Goal: Communication & Community: Answer question/provide support

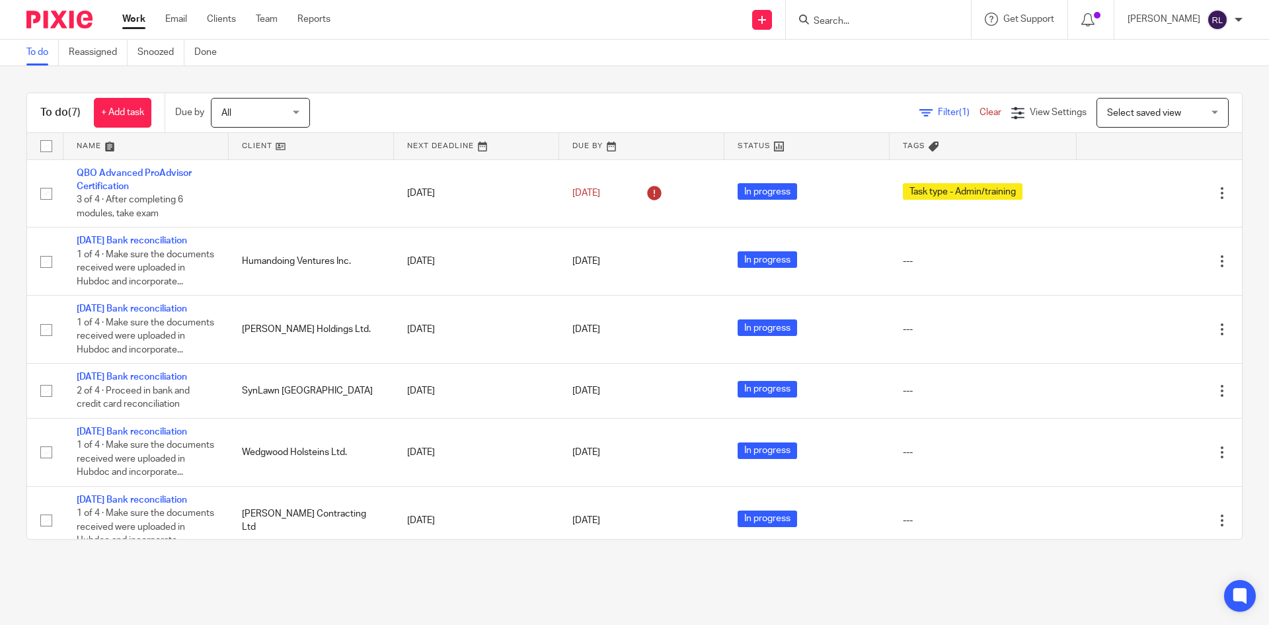
click at [762, 55] on div "To do Reassigned Snoozed Done" at bounding box center [634, 53] width 1269 height 26
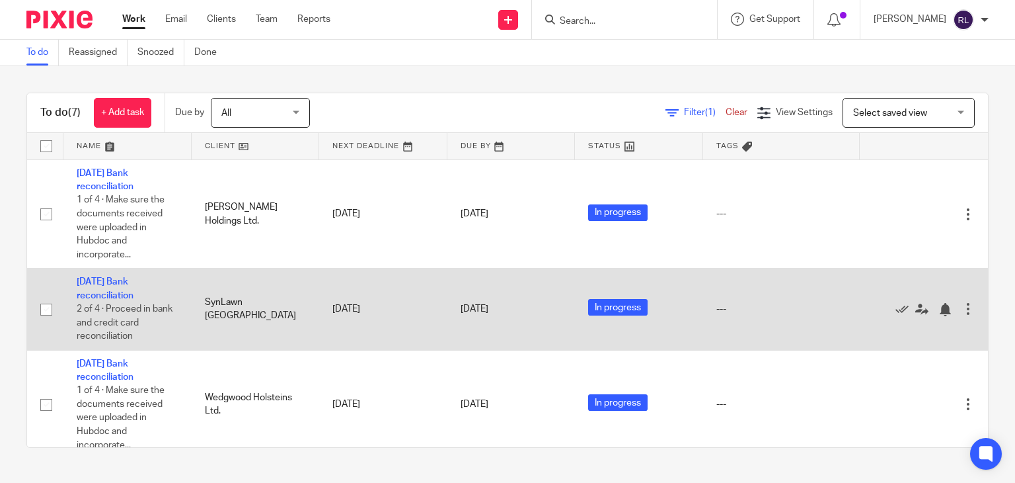
scroll to position [175, 0]
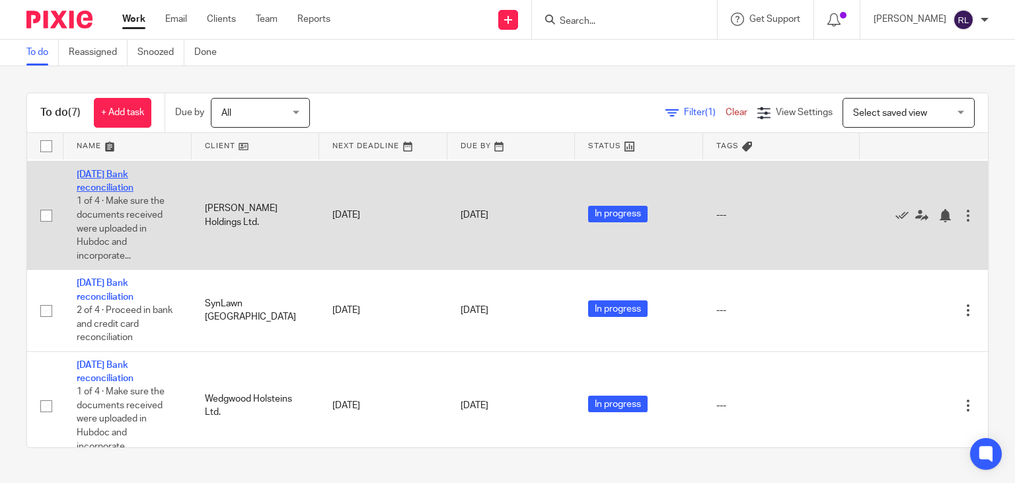
click at [99, 192] on link "August 2025 Bank reconciliation" at bounding box center [105, 181] width 57 height 22
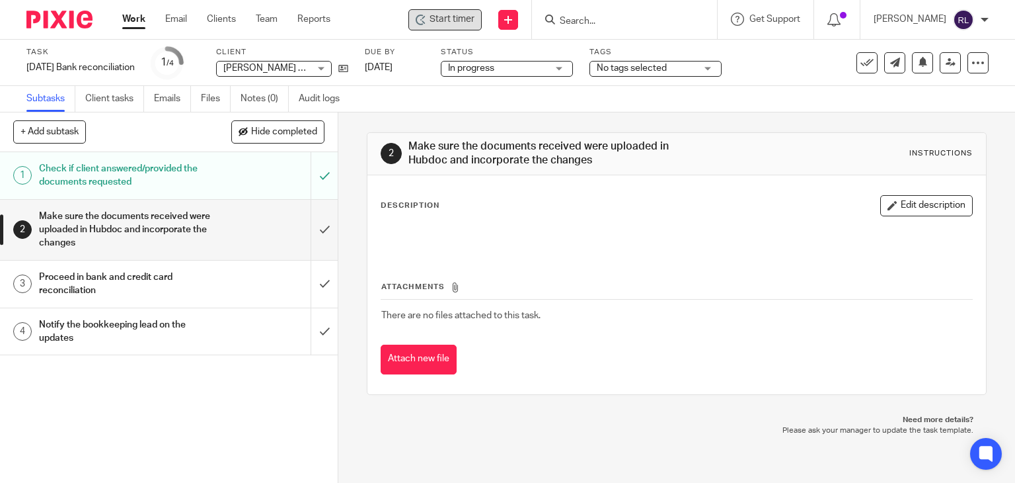
click at [473, 17] on span "Start timer" at bounding box center [452, 20] width 45 height 14
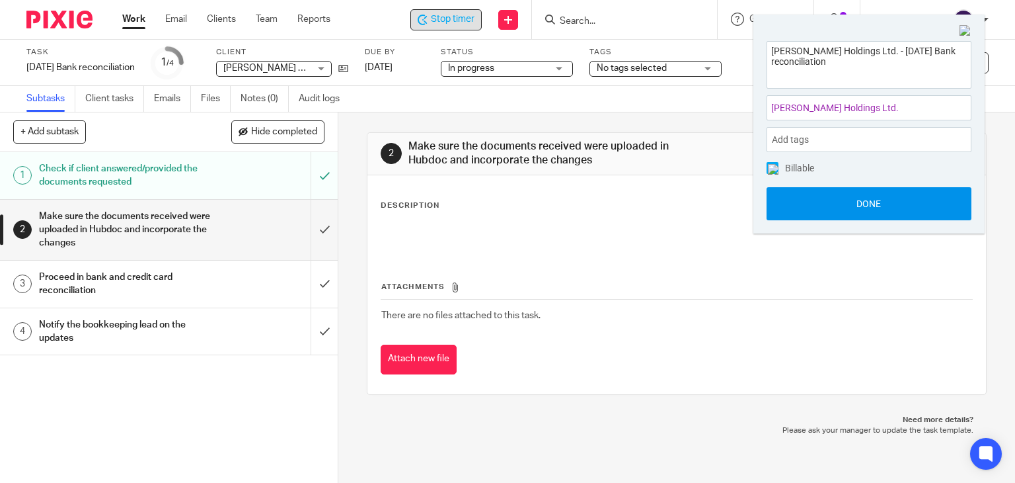
click at [810, 199] on button "Done" at bounding box center [869, 203] width 205 height 33
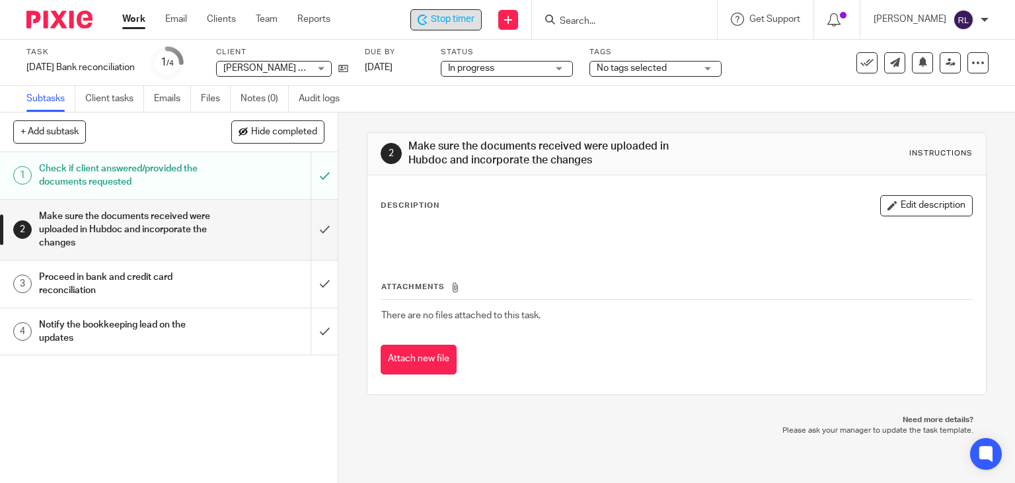
click at [167, 326] on h1 "Notify the bookkeeping lead on the updates" at bounding box center [125, 332] width 173 height 34
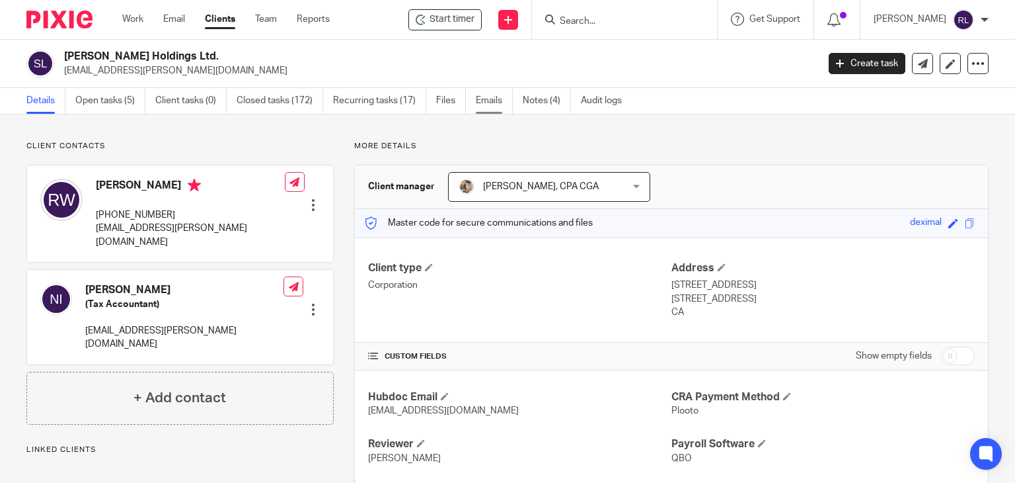
click at [497, 106] on link "Emails" at bounding box center [494, 101] width 37 height 26
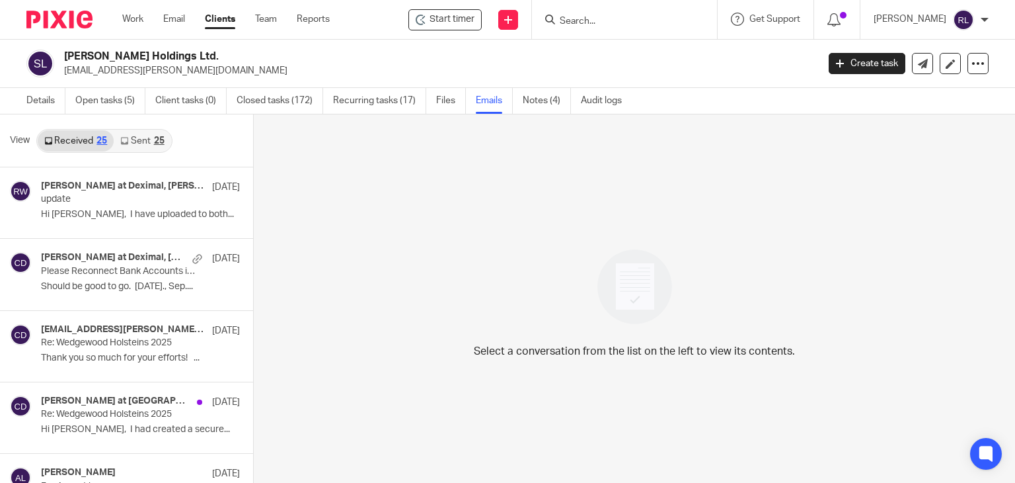
click at [139, 141] on link "Sent 25" at bounding box center [142, 140] width 57 height 21
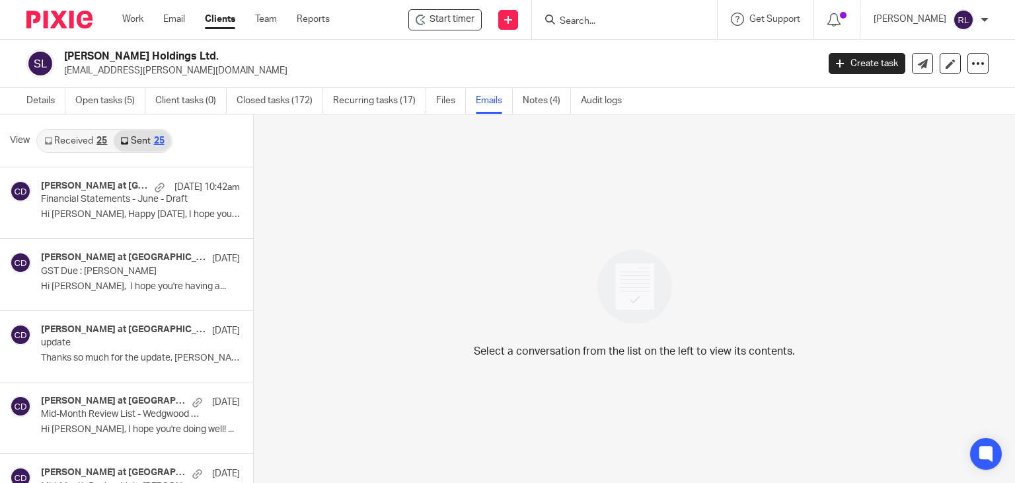
scroll to position [2, 0]
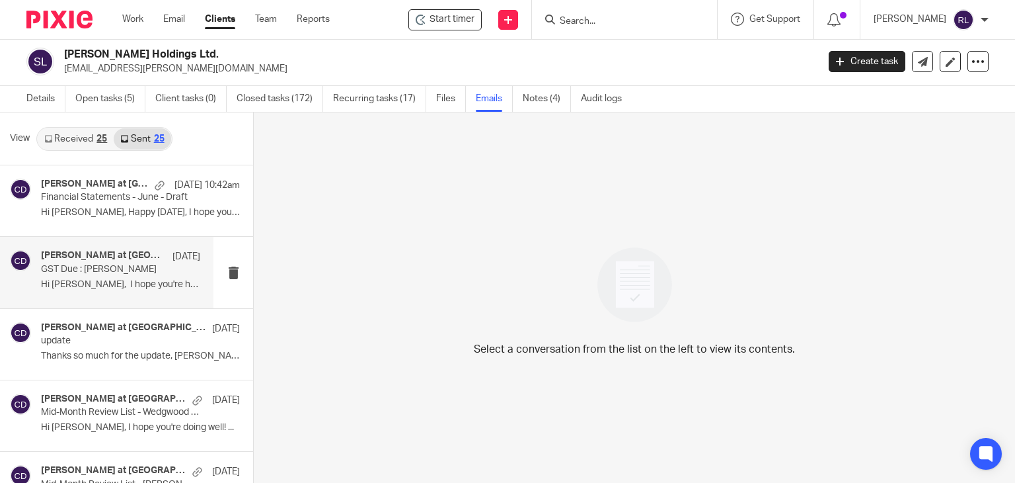
click at [69, 275] on div "Chrissy at Deximal Sep 21 GST Due : Stanhope-Wedgwood Hi Ridley, I hope you're …" at bounding box center [120, 272] width 159 height 44
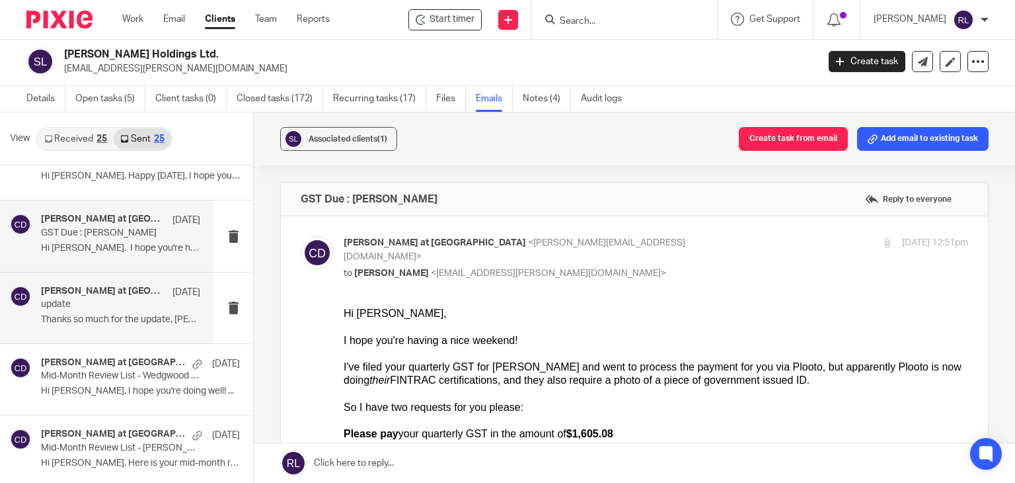
scroll to position [66, 0]
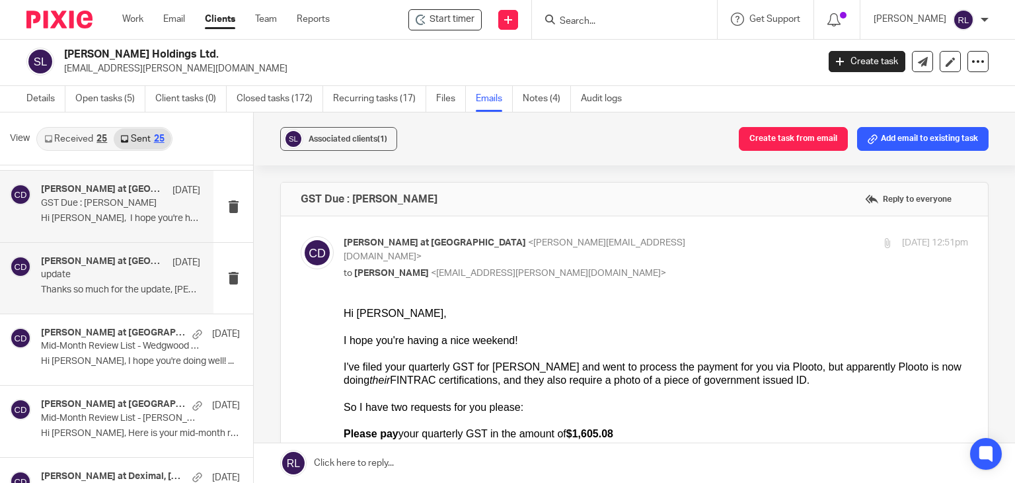
click at [93, 284] on p "Thanks so much for the update, Ridley. ..." at bounding box center [120, 289] width 159 height 11
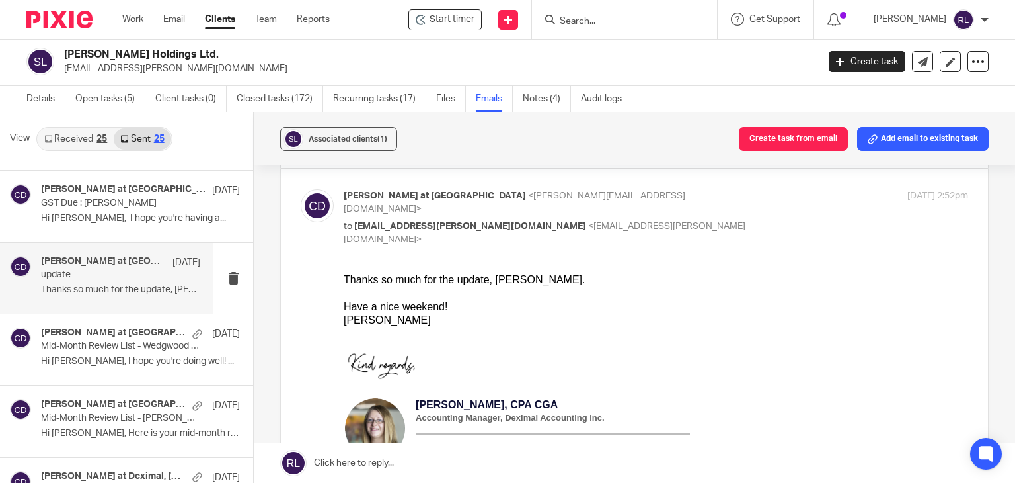
scroll to position [0, 0]
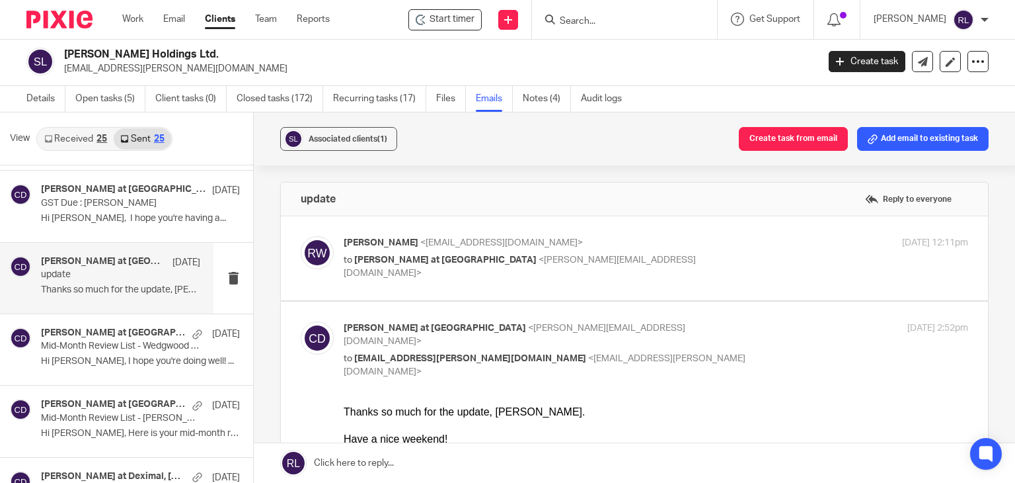
click at [490, 255] on span "<chrissy@deximal.ca>" at bounding box center [520, 266] width 352 height 23
checkbox input "true"
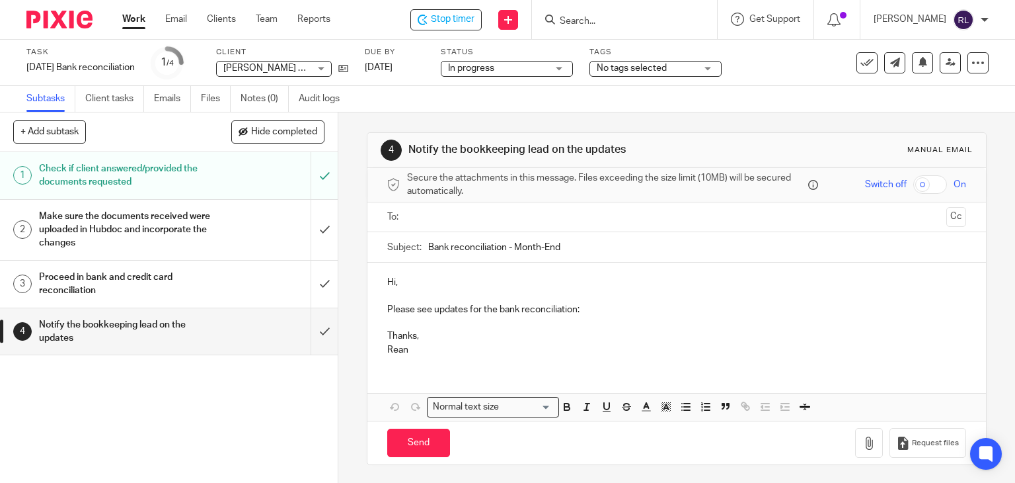
click at [422, 247] on div "Subject: Bank reconciliation - Month-End" at bounding box center [677, 247] width 580 height 30
click at [428, 247] on input "Bank reconciliation - Month-End" at bounding box center [697, 247] width 539 height 30
click at [648, 247] on input "Stanhope-Wedgwood Holdings - Bank reconciliation - Month-End" at bounding box center [697, 247] width 539 height 30
type input "Stanhope-Wedgwood Holdings - Bank reconciliation - August Month-End"
click at [452, 286] on p "Hi," at bounding box center [677, 282] width 580 height 13
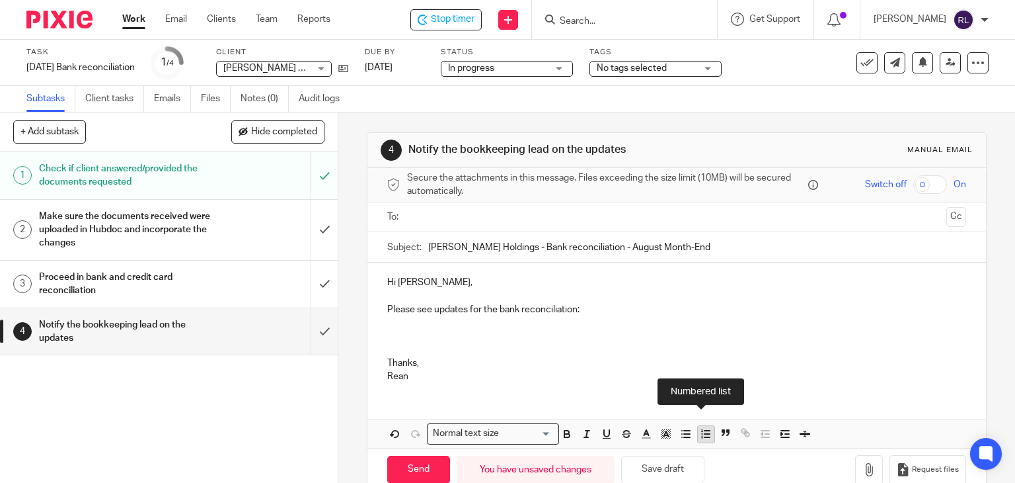
click at [700, 431] on icon "button" at bounding box center [706, 434] width 12 height 12
click at [689, 432] on button "button" at bounding box center [686, 434] width 17 height 17
click at [530, 323] on p "2005 BMO MC -" at bounding box center [690, 322] width 553 height 13
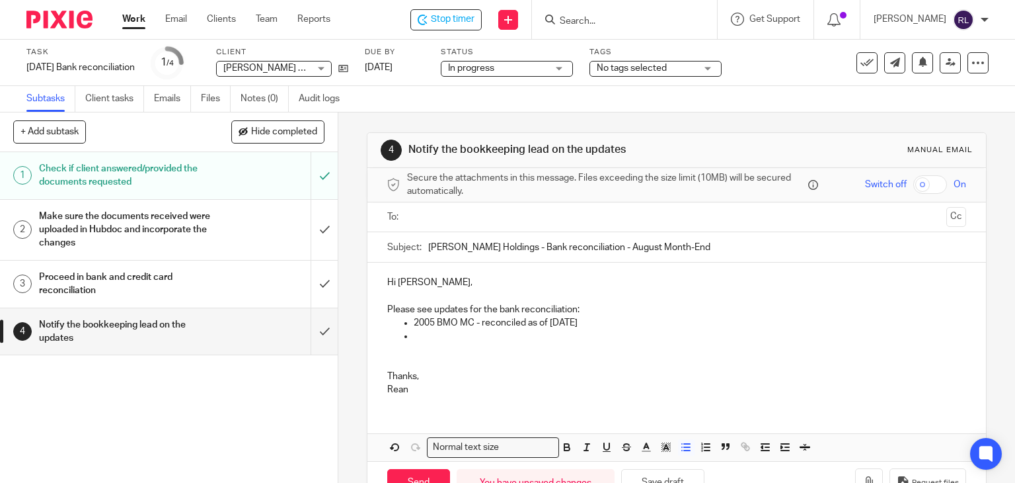
click at [453, 331] on p at bounding box center [690, 335] width 553 height 13
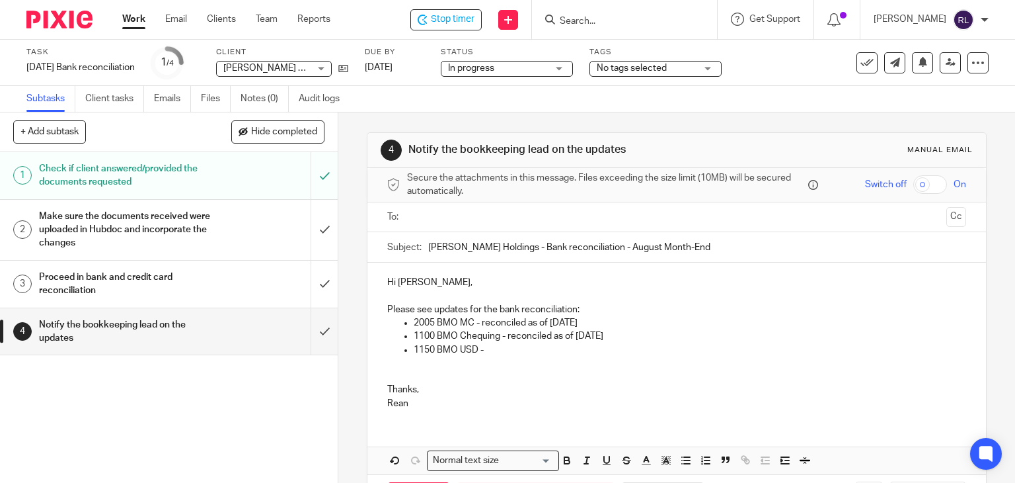
click at [555, 371] on p at bounding box center [677, 376] width 580 height 13
click at [528, 358] on p at bounding box center [677, 362] width 580 height 13
click at [482, 323] on p "2005 BMO MC - reconciled as of [DATE]" at bounding box center [690, 322] width 553 height 13
drag, startPoint x: 479, startPoint y: 322, endPoint x: 597, endPoint y: 321, distance: 118.3
click at [597, 321] on p "2005 BMO MC - reconciled as of [DATE]" at bounding box center [690, 322] width 553 height 13
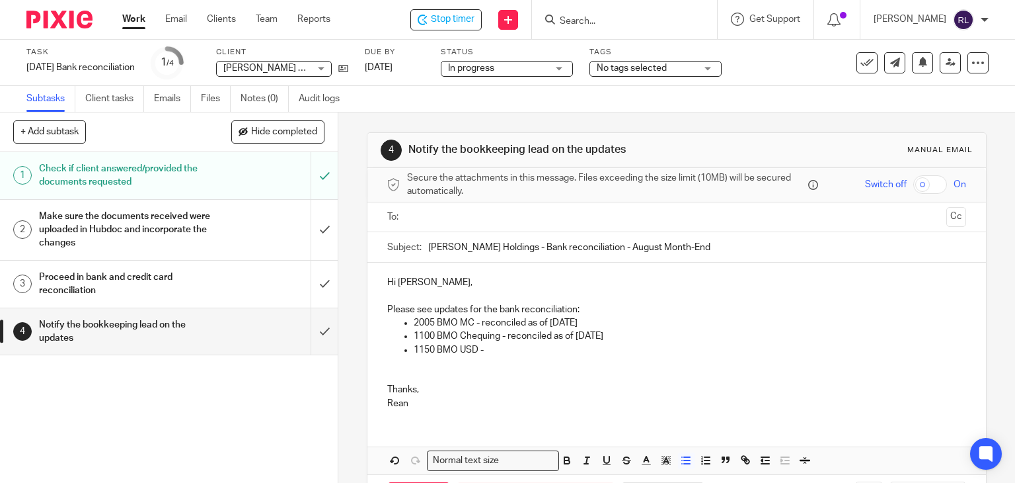
copy p "reconciled as of July 28th"
click at [504, 354] on p "1150 BMO USD -" at bounding box center [690, 349] width 553 height 13
click at [582, 348] on p "1150 BMO USD - reconciled as of July 28th" at bounding box center [690, 349] width 553 height 13
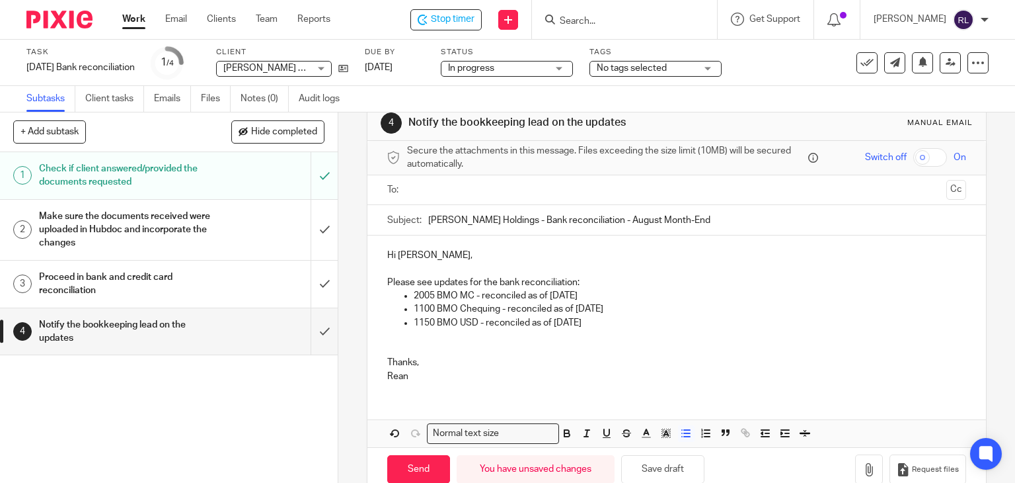
scroll to position [54, 0]
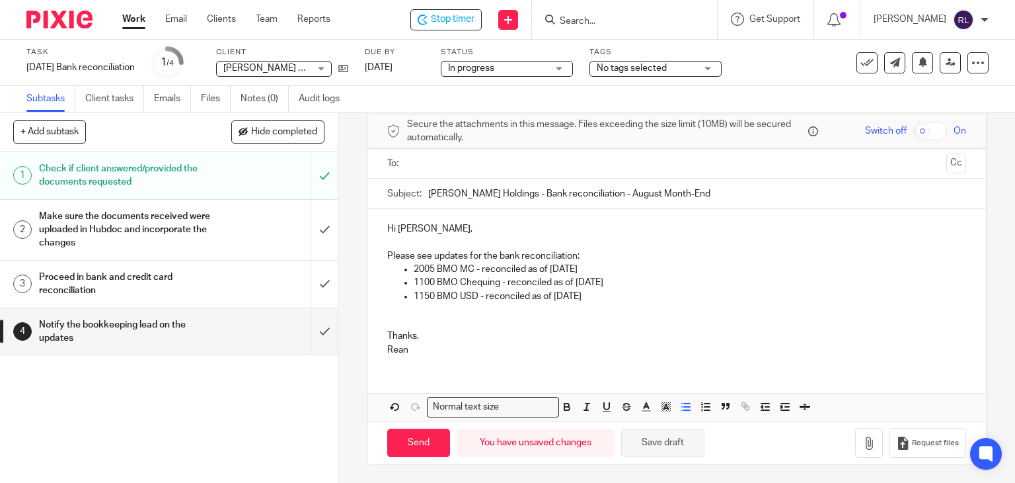
click at [678, 445] on button "Save draft" at bounding box center [662, 442] width 83 height 28
click at [391, 314] on p at bounding box center [677, 309] width 580 height 13
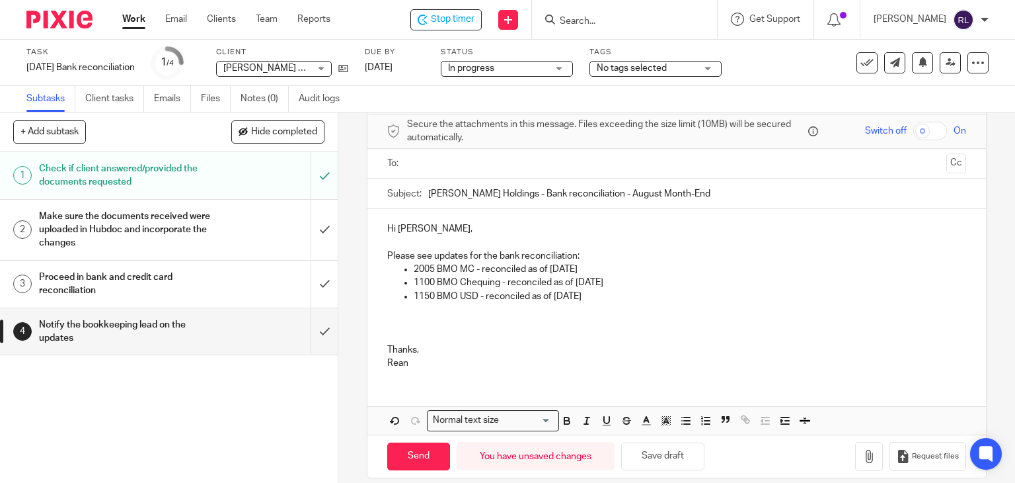
click at [418, 320] on p at bounding box center [677, 322] width 580 height 13
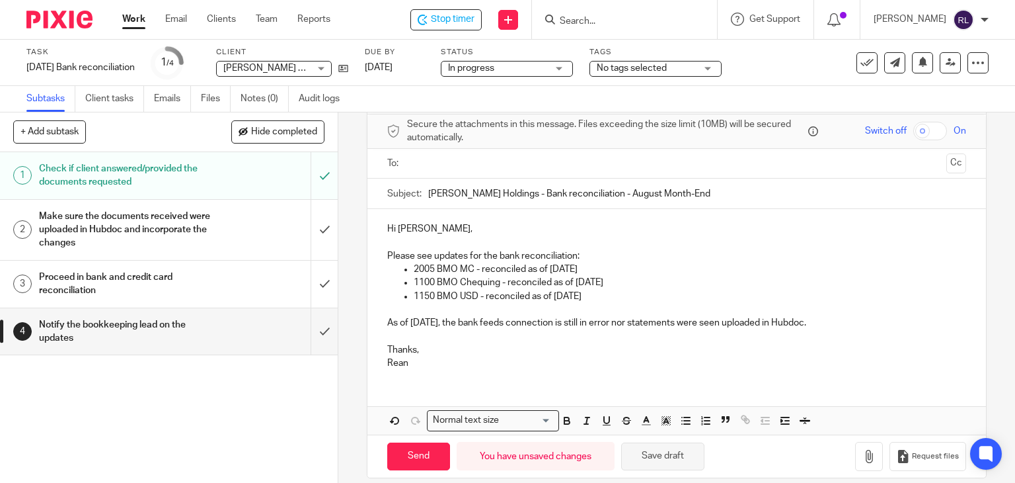
click at [650, 459] on button "Save draft" at bounding box center [662, 456] width 83 height 28
click at [679, 452] on button "Save draft" at bounding box center [662, 456] width 83 height 28
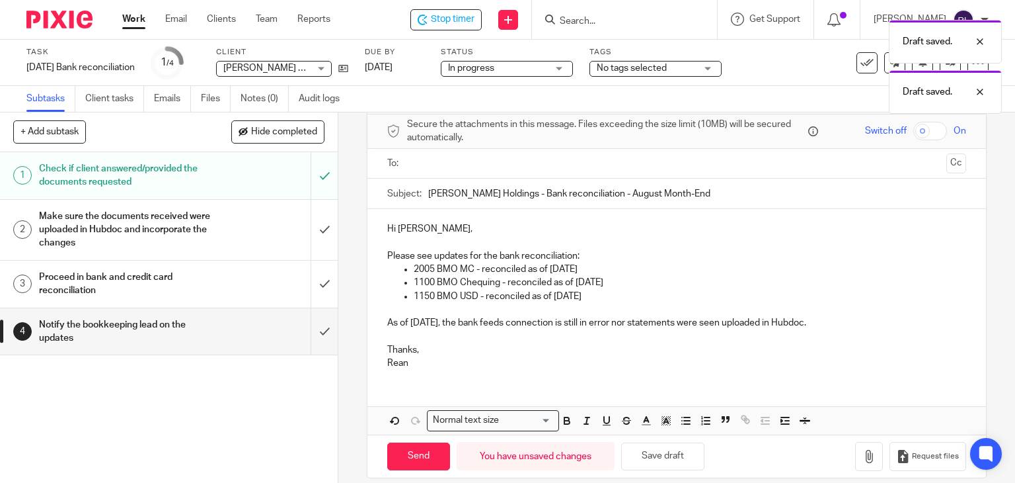
click at [443, 257] on p "Please see updates for the bank reconciliation:" at bounding box center [677, 255] width 580 height 13
click at [434, 256] on p "Please see updates for the bank reconciliation:" at bounding box center [677, 255] width 580 height 13
click at [430, 256] on p "Please see updates for the bank reconciliation:" at bounding box center [677, 255] width 580 height 13
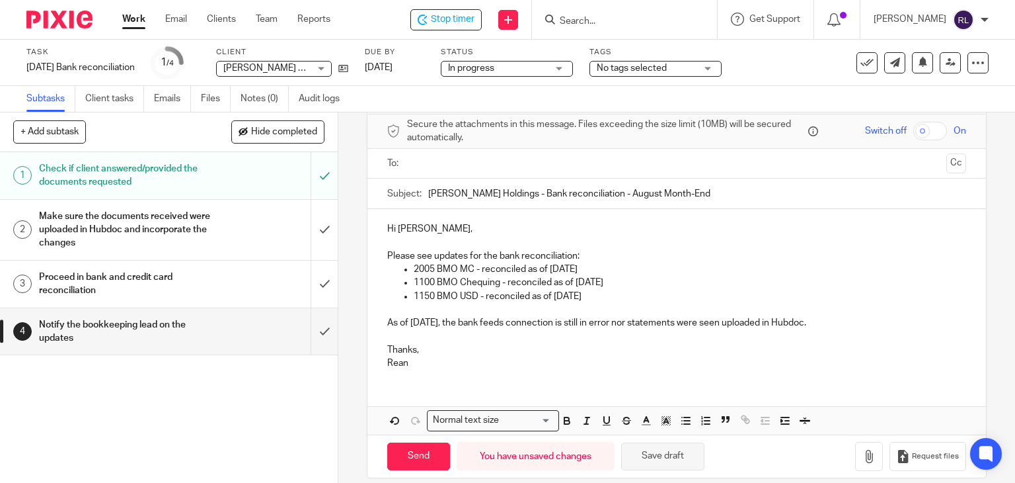
click at [661, 455] on button "Save draft" at bounding box center [662, 456] width 83 height 28
click at [431, 353] on p "Thanks," at bounding box center [677, 349] width 580 height 13
click at [640, 449] on button "Save draft" at bounding box center [662, 456] width 83 height 28
click at [467, 354] on p "Thanks!" at bounding box center [677, 349] width 580 height 13
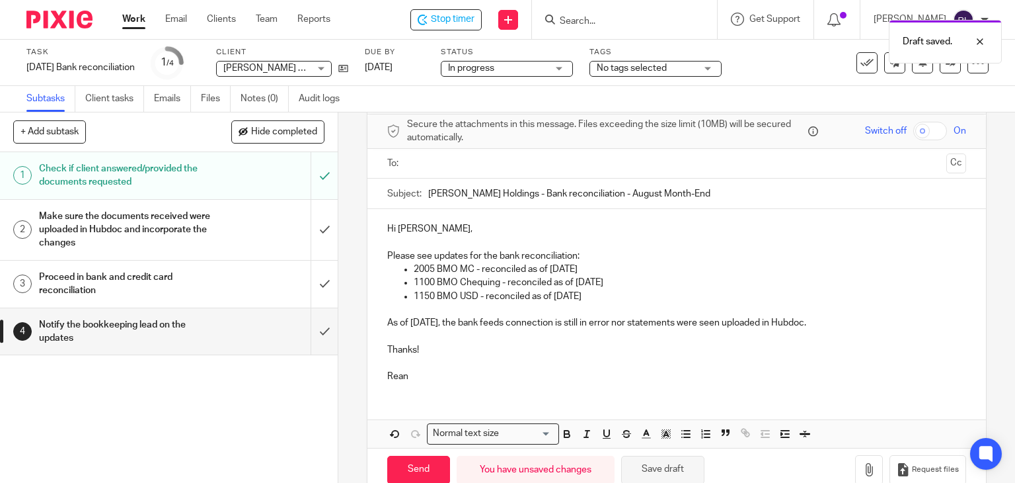
click at [637, 458] on button "Save draft" at bounding box center [662, 469] width 83 height 28
click at [465, 167] on input "text" at bounding box center [677, 163] width 530 height 15
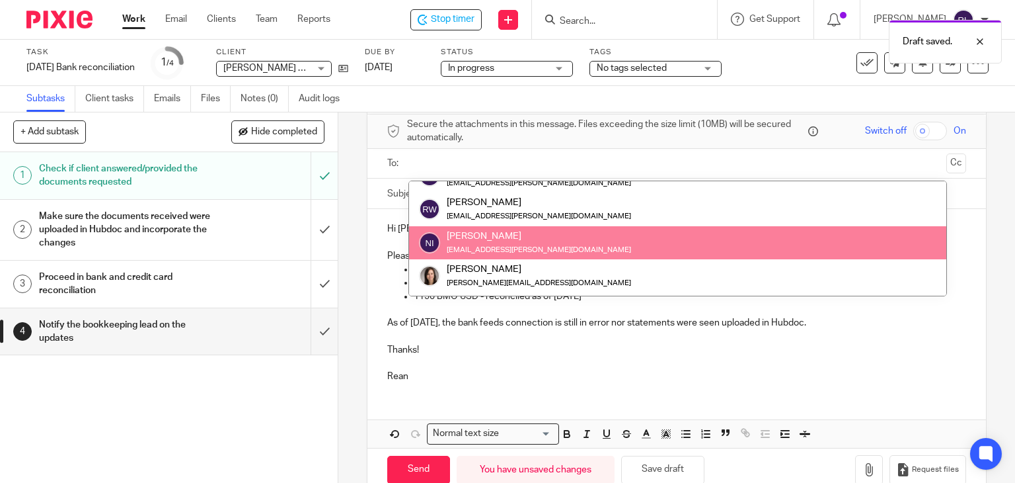
scroll to position [0, 0]
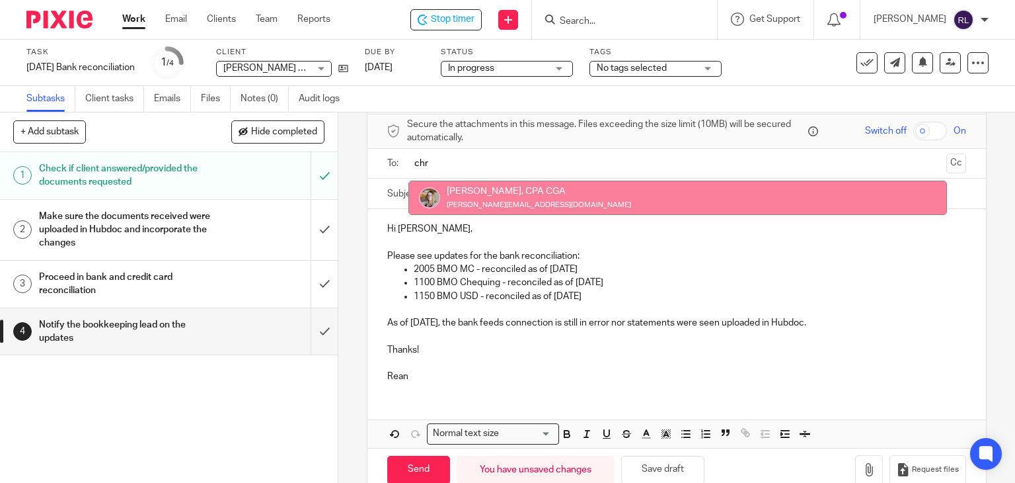
type input "chr"
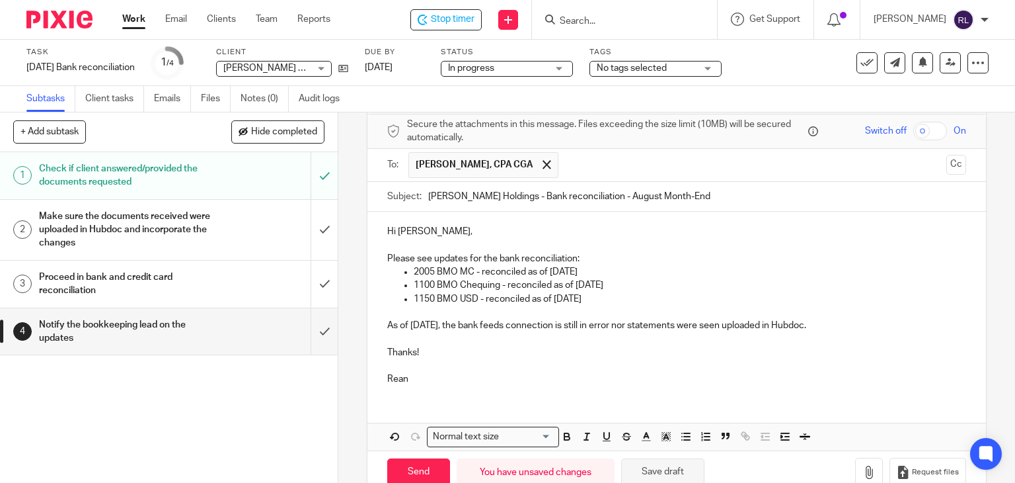
click at [657, 475] on button "Save draft" at bounding box center [662, 472] width 83 height 28
click at [409, 468] on input "Send" at bounding box center [418, 472] width 63 height 28
type input "Sent"
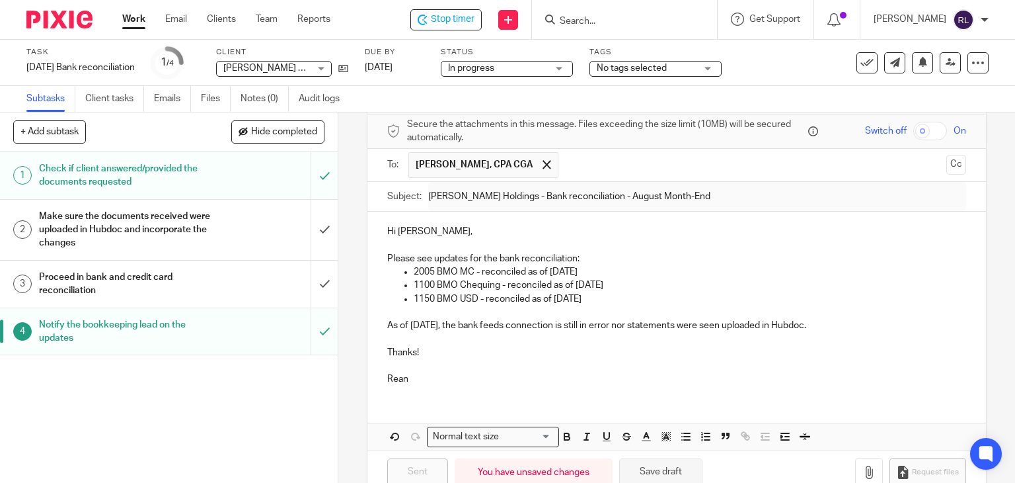
click at [669, 464] on button "Save draft" at bounding box center [660, 472] width 83 height 28
click at [666, 468] on button "Save draft" at bounding box center [660, 472] width 83 height 28
drag, startPoint x: 340, startPoint y: 1, endPoint x: 358, endPoint y: 27, distance: 31.9
click at [373, 26] on div "Stop timer Send new email Create task Add client Request signature Get Support …" at bounding box center [682, 19] width 665 height 39
click at [74, 19] on img at bounding box center [59, 20] width 66 height 18
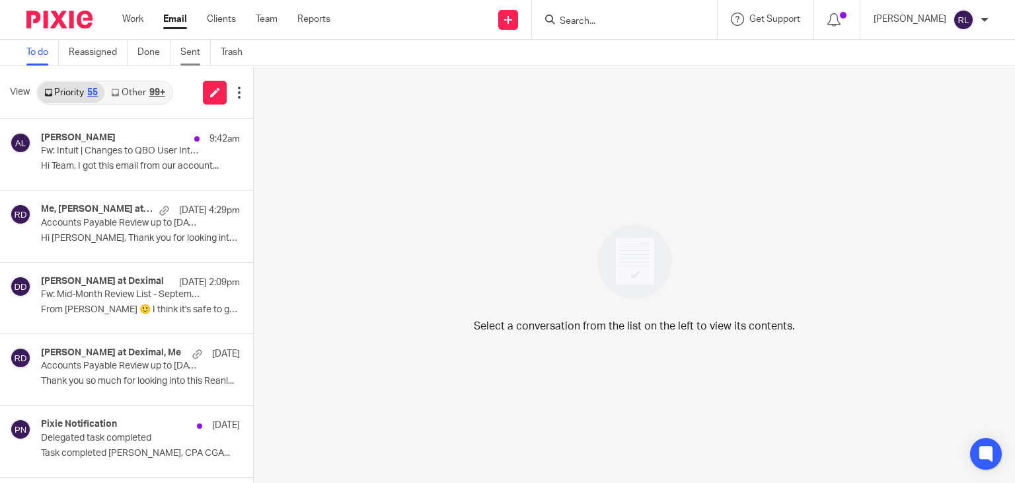
click at [196, 51] on link "Sent" at bounding box center [195, 53] width 30 height 26
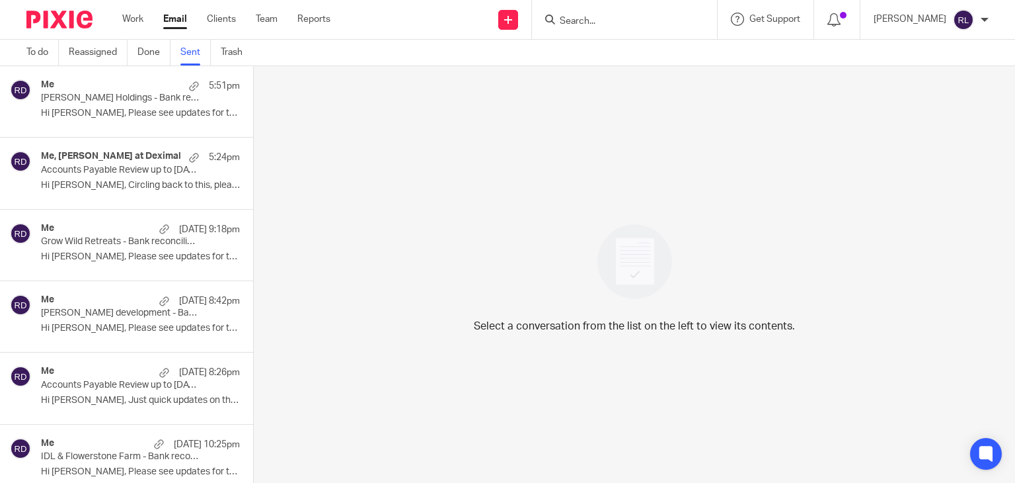
click at [101, 111] on p "Hi Chrissy, Please see updates for the bank..." at bounding box center [140, 113] width 199 height 11
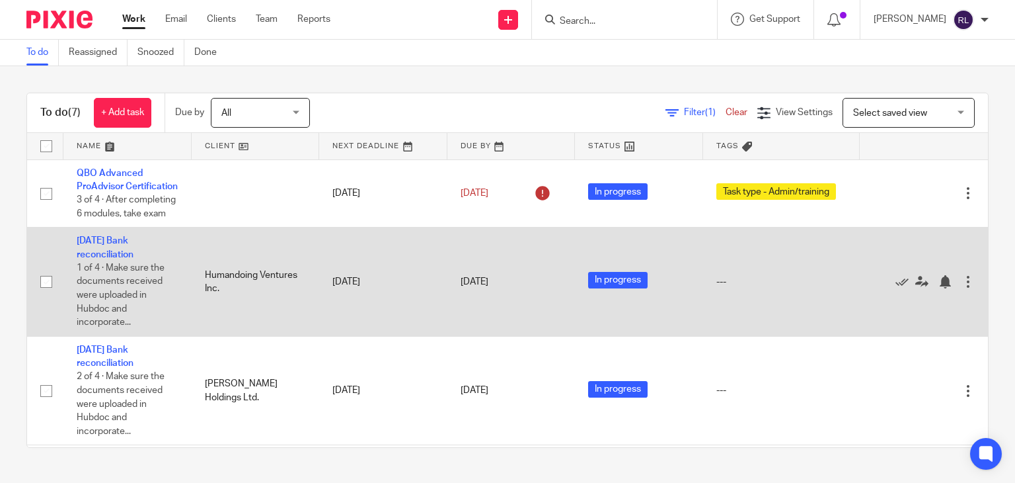
click at [110, 274] on td "[DATE] Bank reconciliation 1 of 4 · Make sure the documents received were uploa…" at bounding box center [127, 281] width 128 height 109
click at [110, 276] on td "[DATE] Bank reconciliation 1 of 4 · Make sure the documents received were uploa…" at bounding box center [127, 281] width 128 height 109
click at [111, 258] on link "[DATE] Bank reconciliation" at bounding box center [105, 247] width 57 height 22
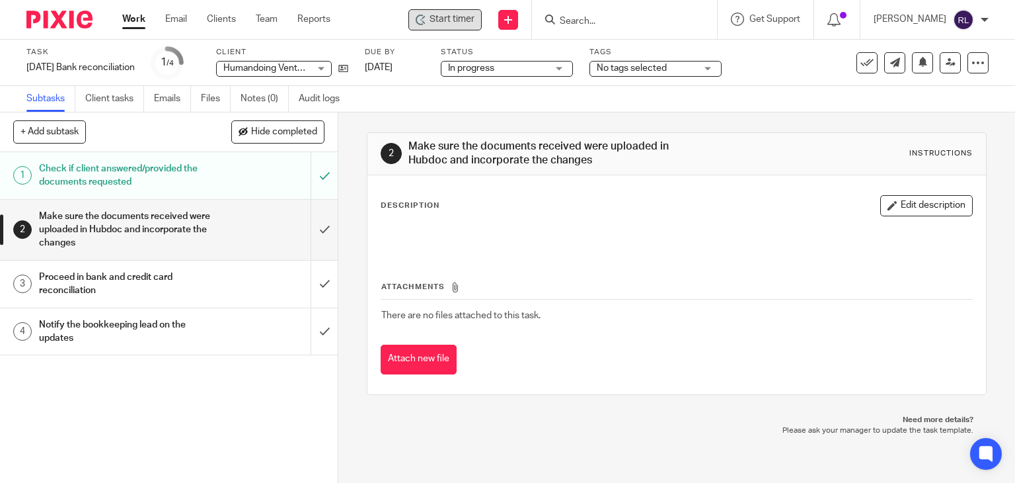
click at [445, 17] on span "Start timer" at bounding box center [452, 20] width 45 height 14
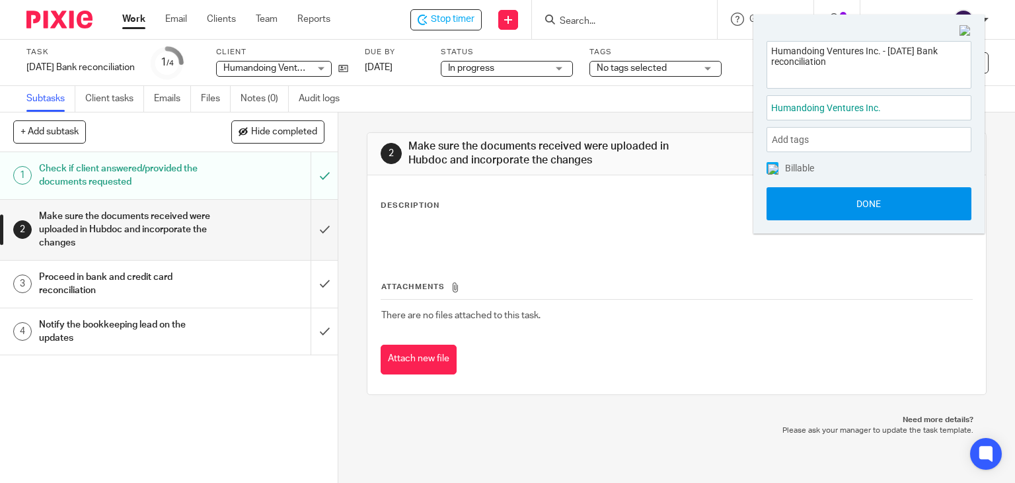
click at [854, 199] on button "Done" at bounding box center [869, 203] width 205 height 33
